Goal: Information Seeking & Learning: Learn about a topic

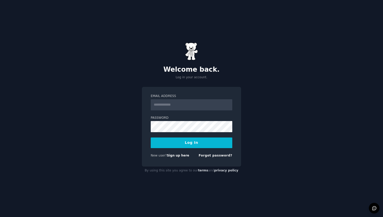
click at [175, 102] on input "Email Address" at bounding box center [192, 104] width 82 height 11
click at [174, 104] on input "Email Address" at bounding box center [192, 104] width 82 height 11
type input "**********"
click at [182, 141] on button "Log In" at bounding box center [192, 143] width 82 height 11
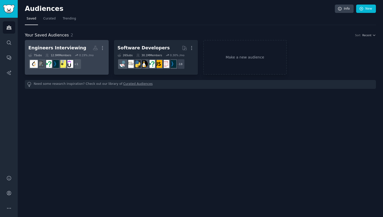
click at [61, 46] on div "Engineers Interviewing" at bounding box center [57, 48] width 58 height 6
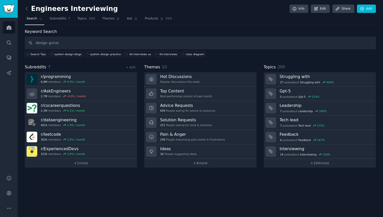
type input "design gurus"
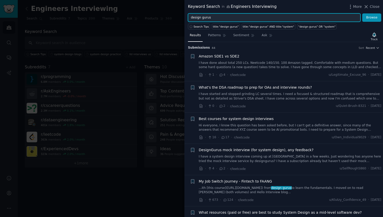
click at [216, 16] on input "design gurus" at bounding box center [274, 17] width 173 height 9
click at [362, 13] on button "Browse" at bounding box center [371, 17] width 19 height 9
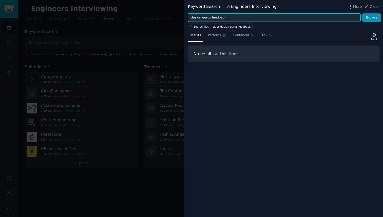
click at [221, 17] on input "design gurus feedback" at bounding box center [274, 17] width 173 height 9
type input "design gurus"
click at [362, 13] on button "Browse" at bounding box center [371, 17] width 19 height 9
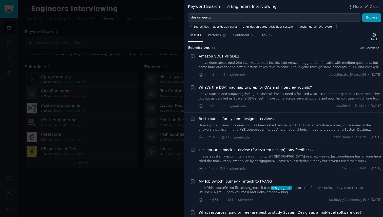
click at [218, 126] on link "Hi everyone, I know this question has been asked before, but I can't get a defi…" at bounding box center [290, 127] width 183 height 9
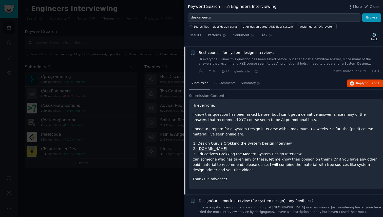
scroll to position [70, 0]
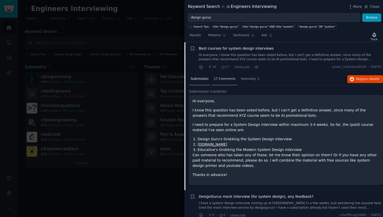
click at [227, 77] on span "17 Comments" at bounding box center [225, 79] width 22 height 5
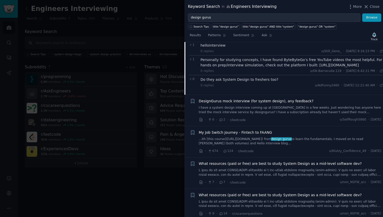
scroll to position [215, 0]
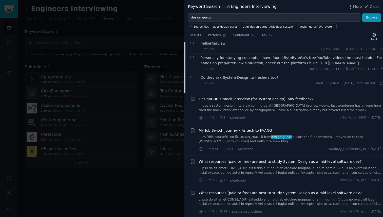
click at [225, 108] on link "I have a system design interview coming up at Meta in a few weeks. Just wonderi…" at bounding box center [290, 108] width 183 height 9
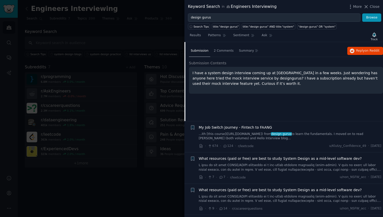
scroll to position [102, 0]
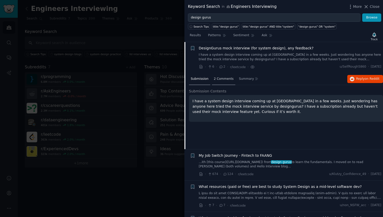
click at [223, 81] on span "2 Comments" at bounding box center [224, 79] width 20 height 5
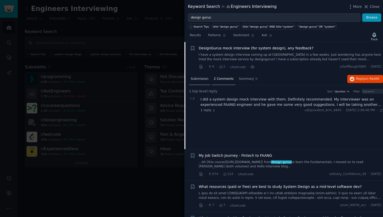
click at [208, 81] on div "Submission" at bounding box center [199, 79] width 21 height 12
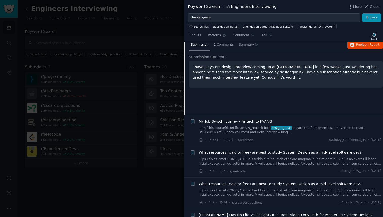
scroll to position [140, 0]
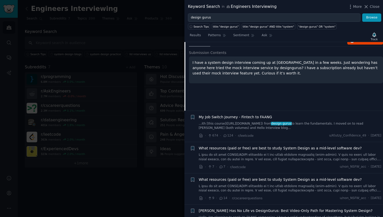
click at [229, 125] on link "...ith [this course](https://www.designgurus.io/course/grokking-system-design-f…" at bounding box center [290, 126] width 183 height 9
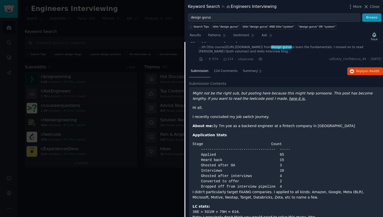
scroll to position [139, 0]
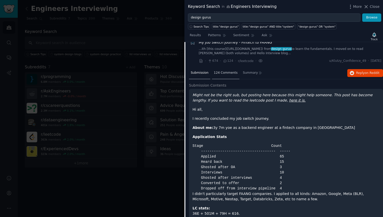
click at [218, 74] on span "124 Comments" at bounding box center [226, 73] width 24 height 5
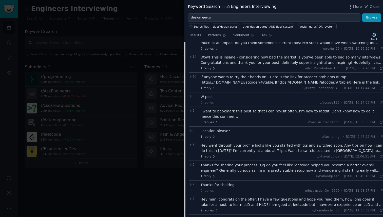
scroll to position [222, 0]
